Goal: Contribute content

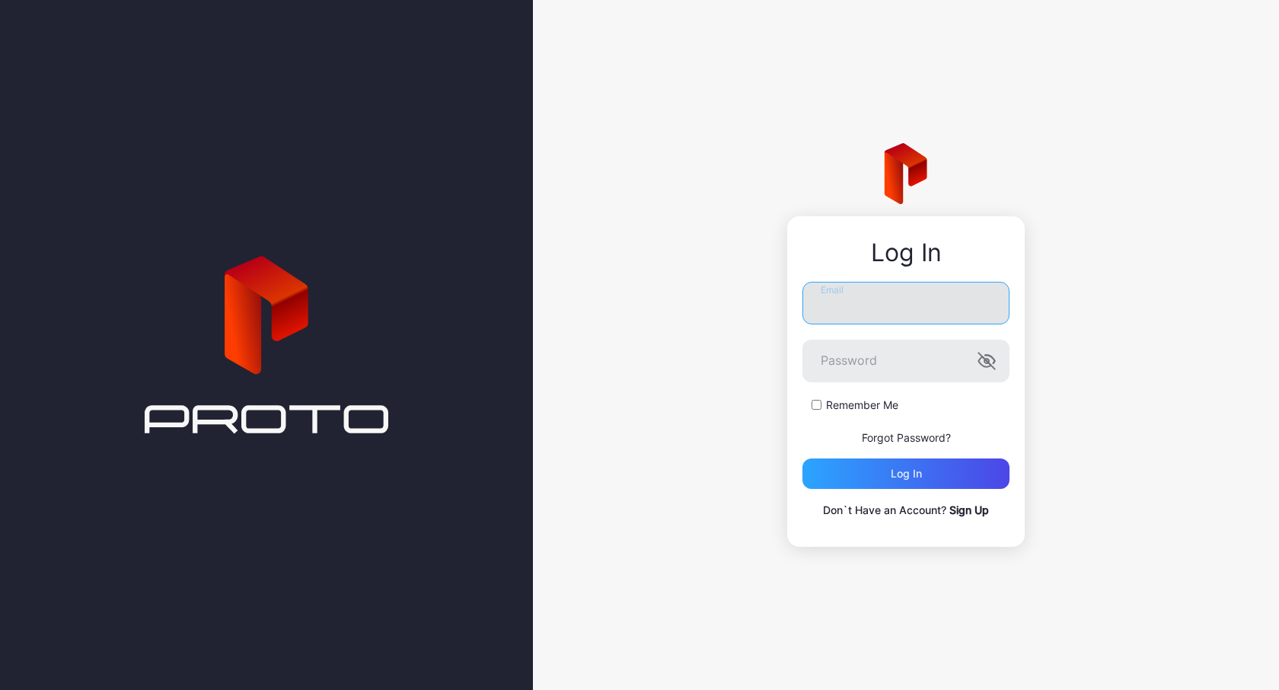
click at [848, 318] on input "Email" at bounding box center [906, 303] width 207 height 43
type input "**********"
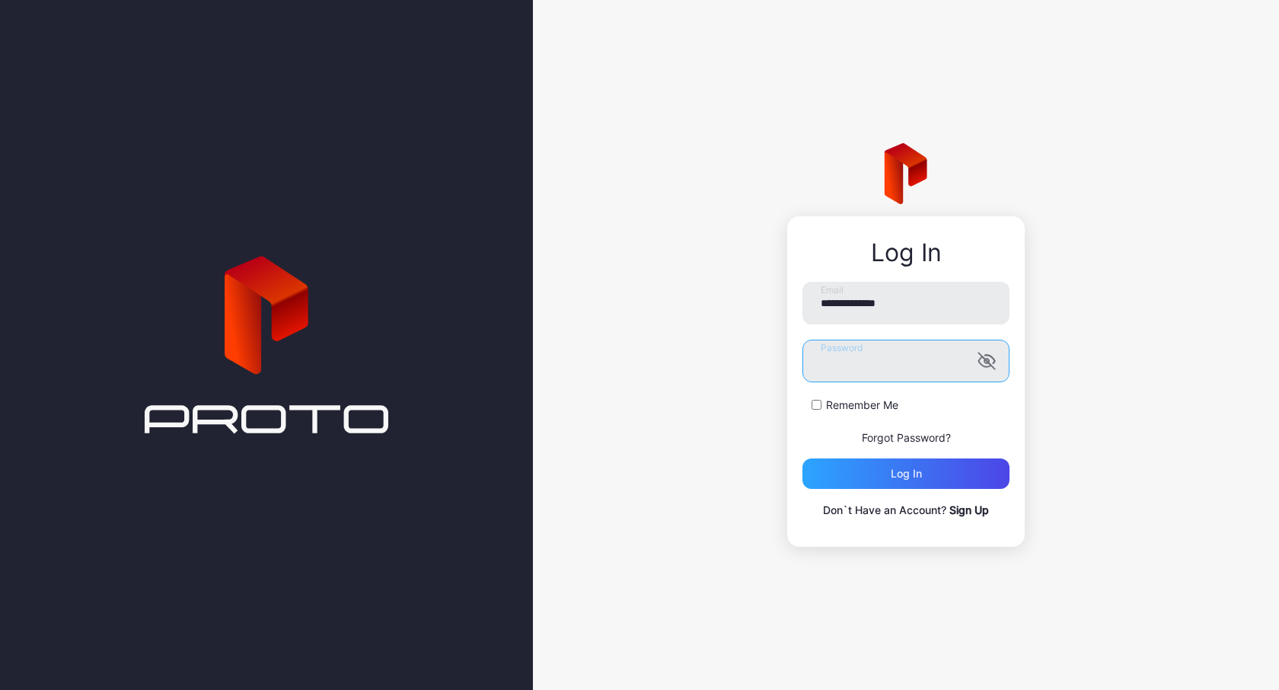
click at [803, 458] on button "Log in" at bounding box center [906, 473] width 207 height 30
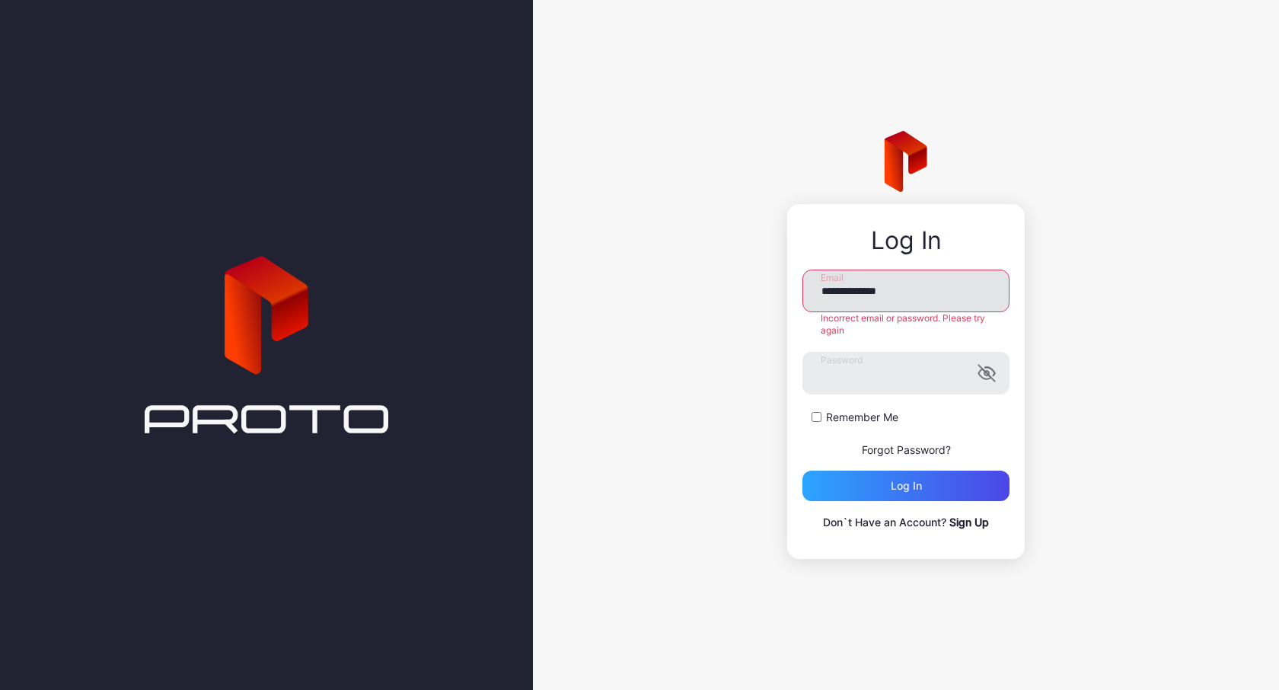
click at [897, 292] on input "**********" at bounding box center [906, 291] width 207 height 43
type input "**********"
click at [896, 476] on div "Log in" at bounding box center [906, 486] width 207 height 30
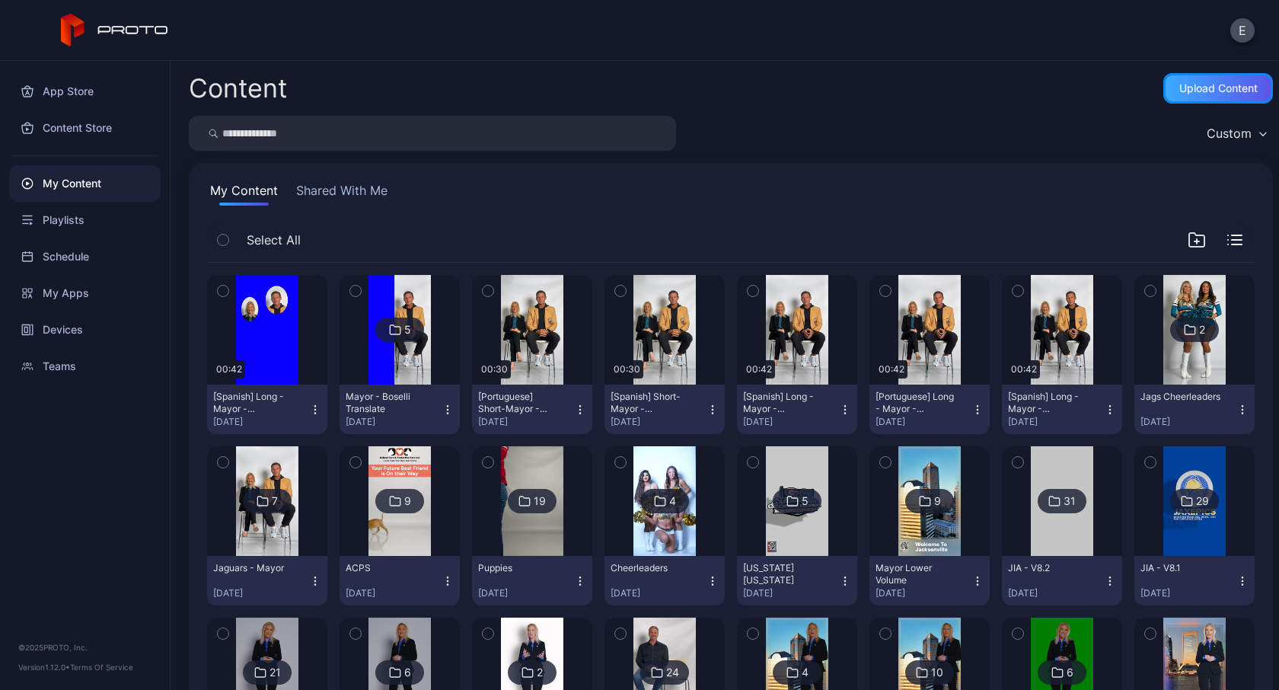
click at [1180, 94] on div "Upload Content" at bounding box center [1219, 88] width 78 height 12
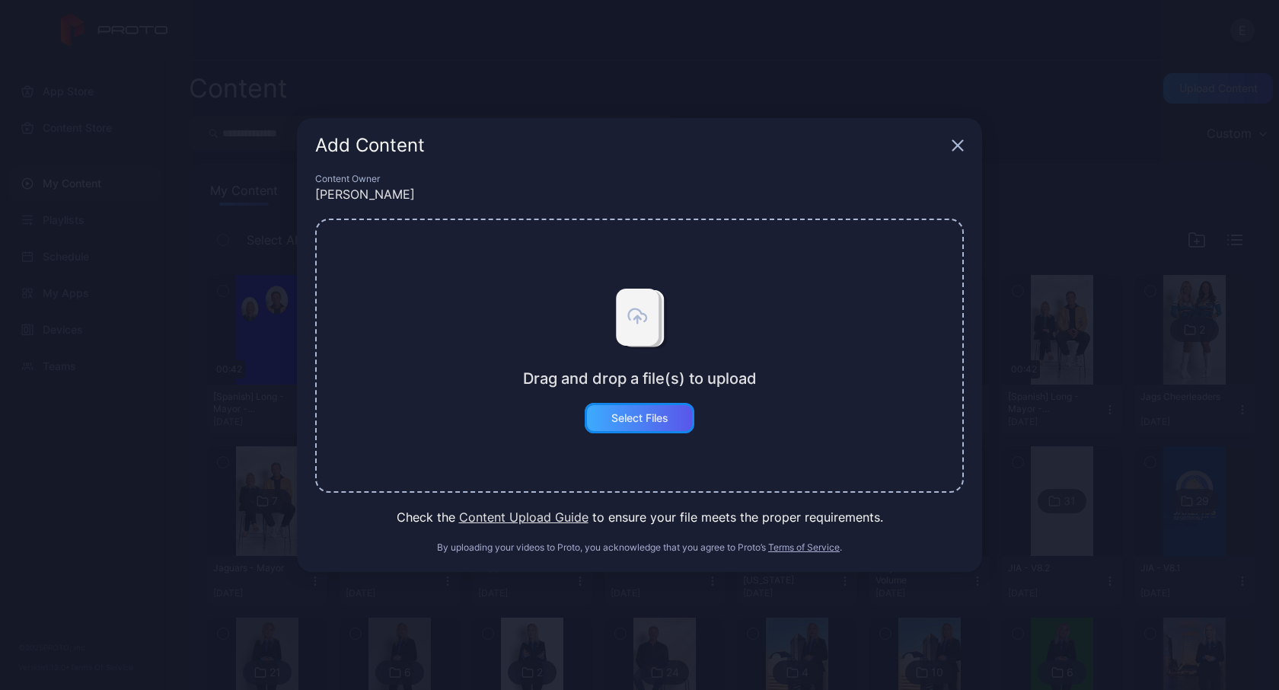
click at [608, 419] on div "Select Files" at bounding box center [640, 418] width 110 height 30
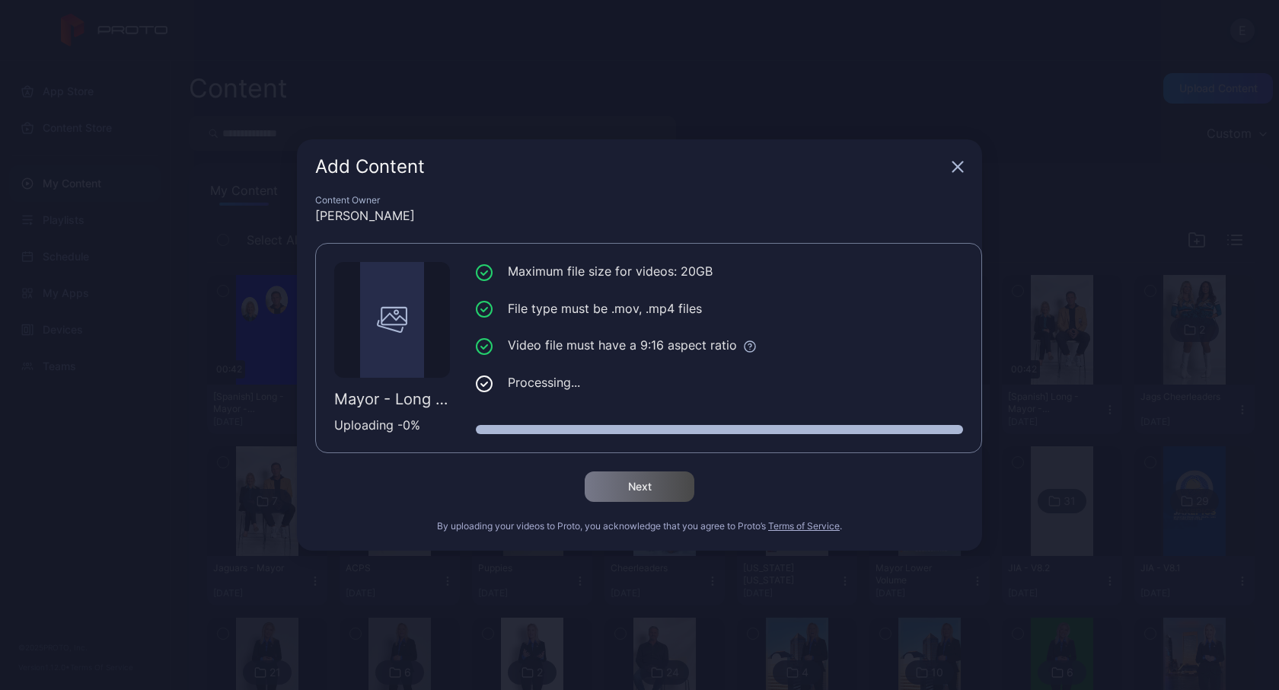
click at [680, 190] on div "Add Content" at bounding box center [639, 166] width 685 height 55
click at [530, 206] on div "Content Owner" at bounding box center [639, 200] width 649 height 12
click at [485, 382] on icon at bounding box center [484, 383] width 17 height 17
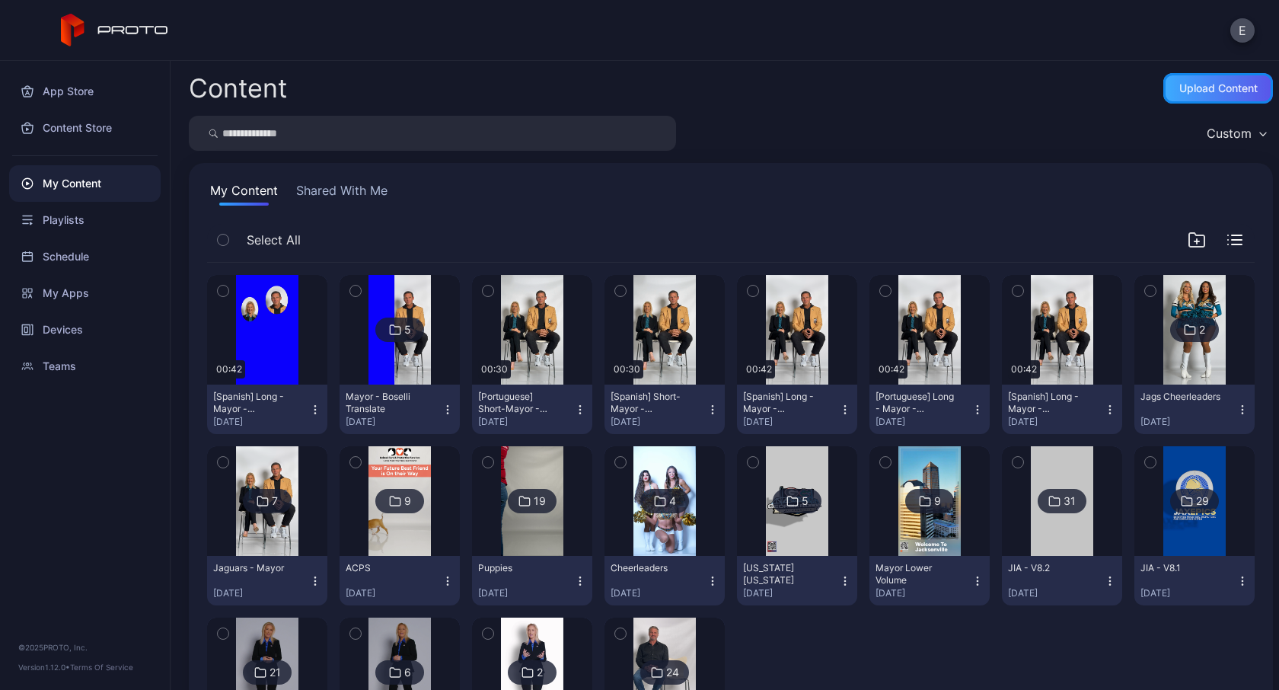
click at [1222, 97] on div "Upload Content" at bounding box center [1219, 88] width 110 height 30
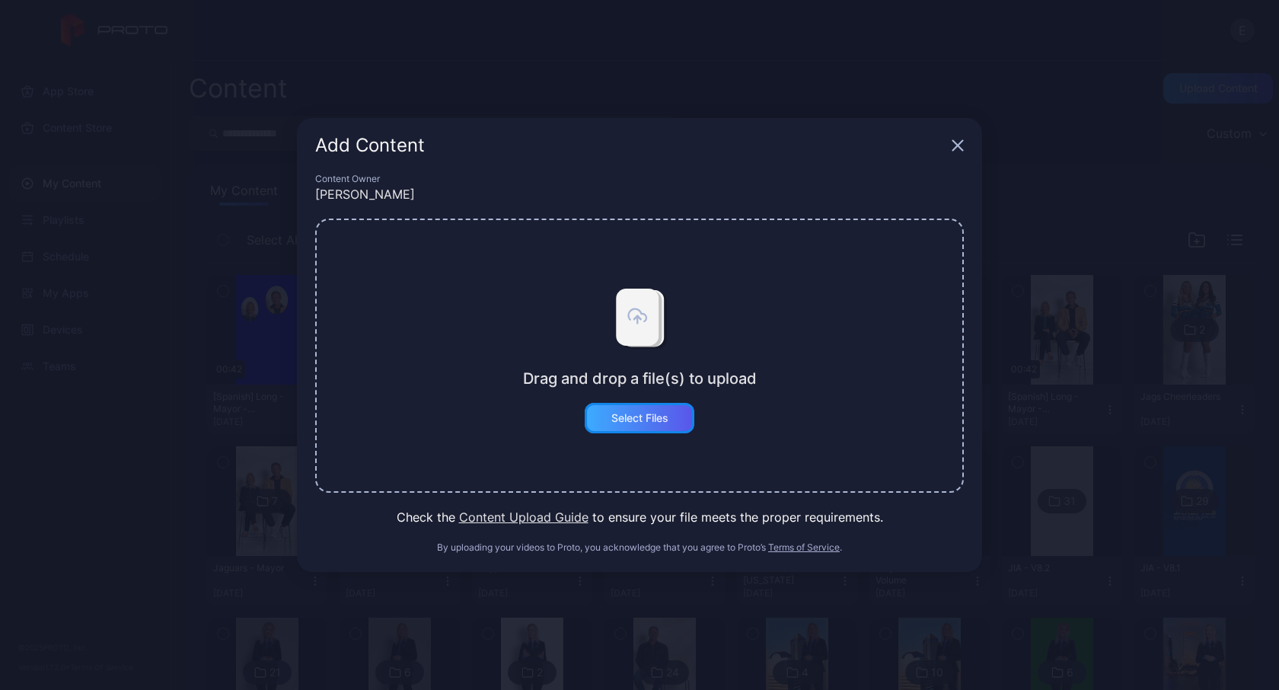
click at [659, 414] on div "Select Files" at bounding box center [640, 418] width 57 height 12
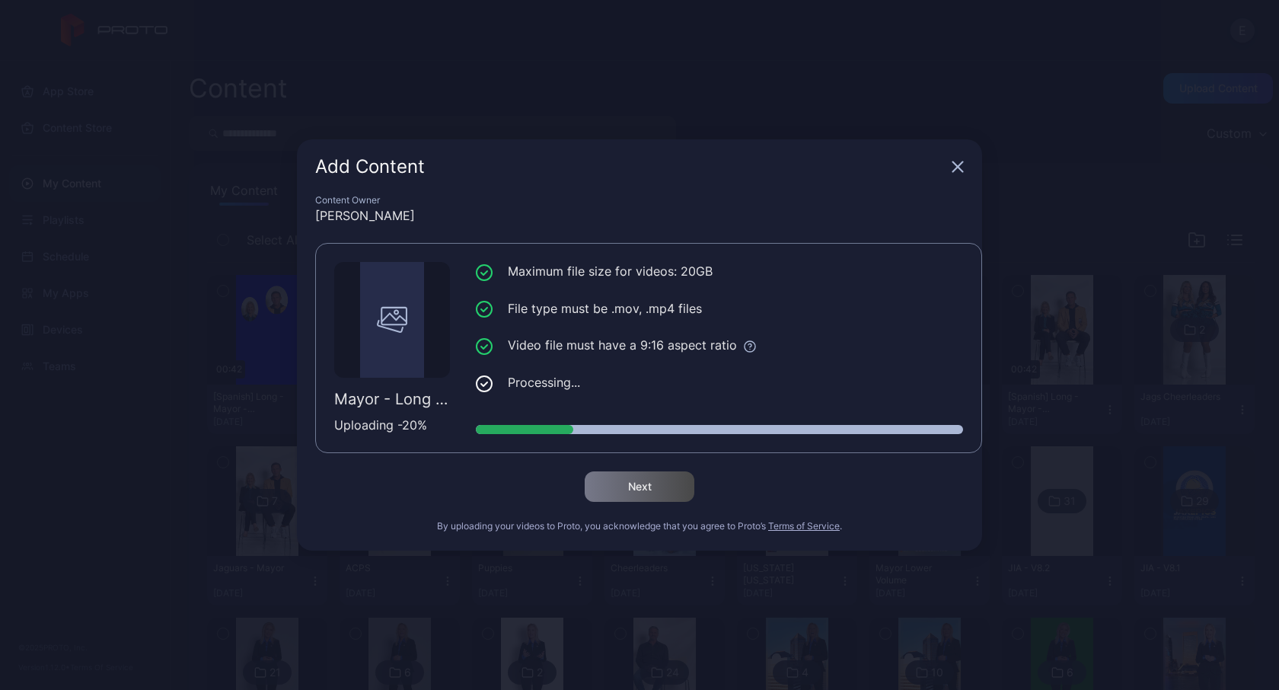
click at [953, 170] on icon "button" at bounding box center [958, 167] width 12 height 12
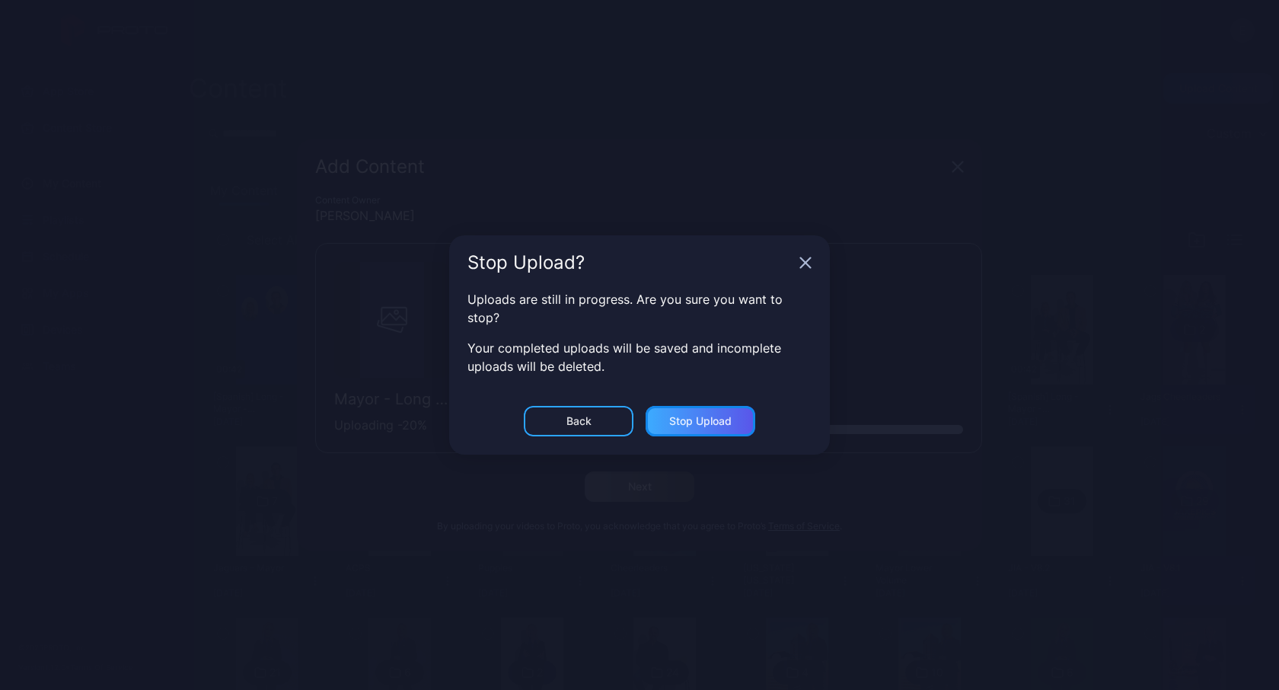
click at [719, 415] on div "Stop Upload" at bounding box center [700, 421] width 62 height 12
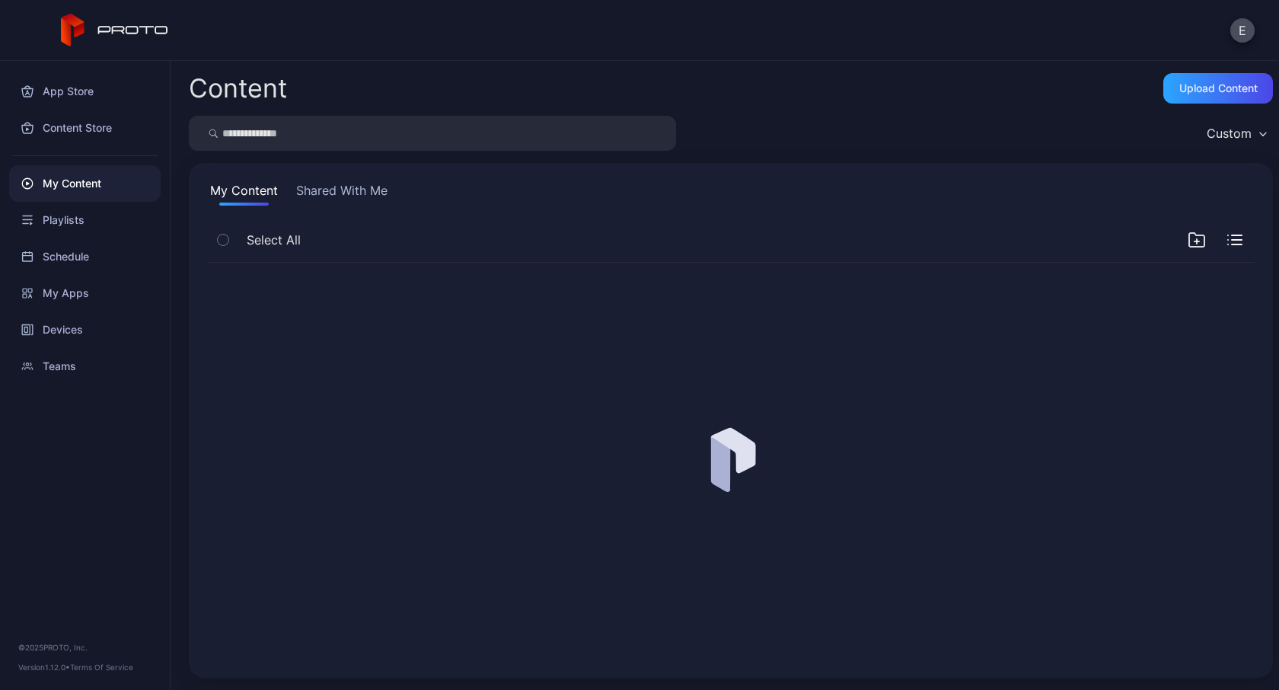
click at [765, 83] on div "Content Upload Content" at bounding box center [731, 88] width 1084 height 30
